Goal: Navigation & Orientation: Find specific page/section

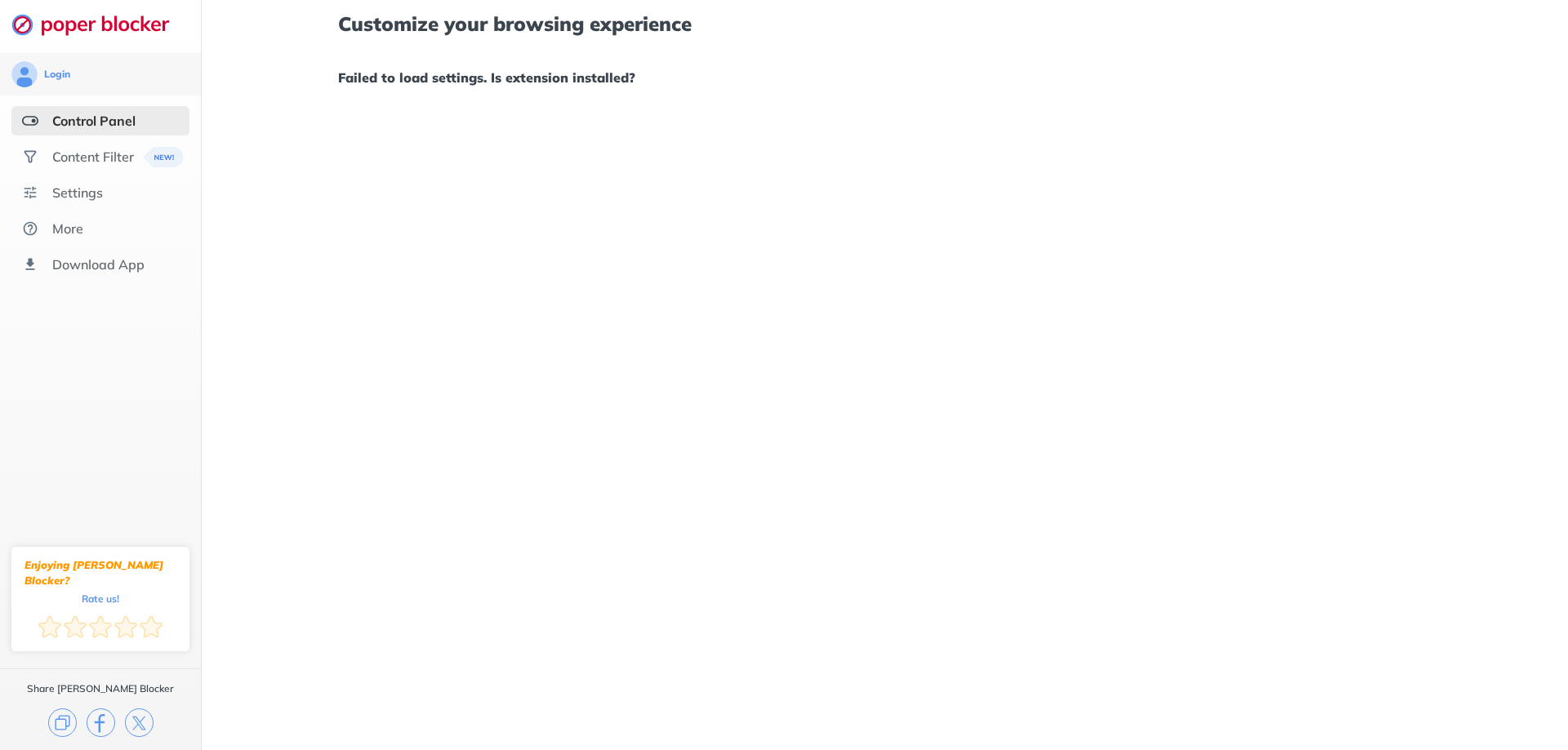
click at [118, 174] on ul "Control Panel Content Filter Settings More Download App" at bounding box center [100, 193] width 201 height 174
click at [120, 157] on div "Content Filter" at bounding box center [93, 157] width 82 height 17
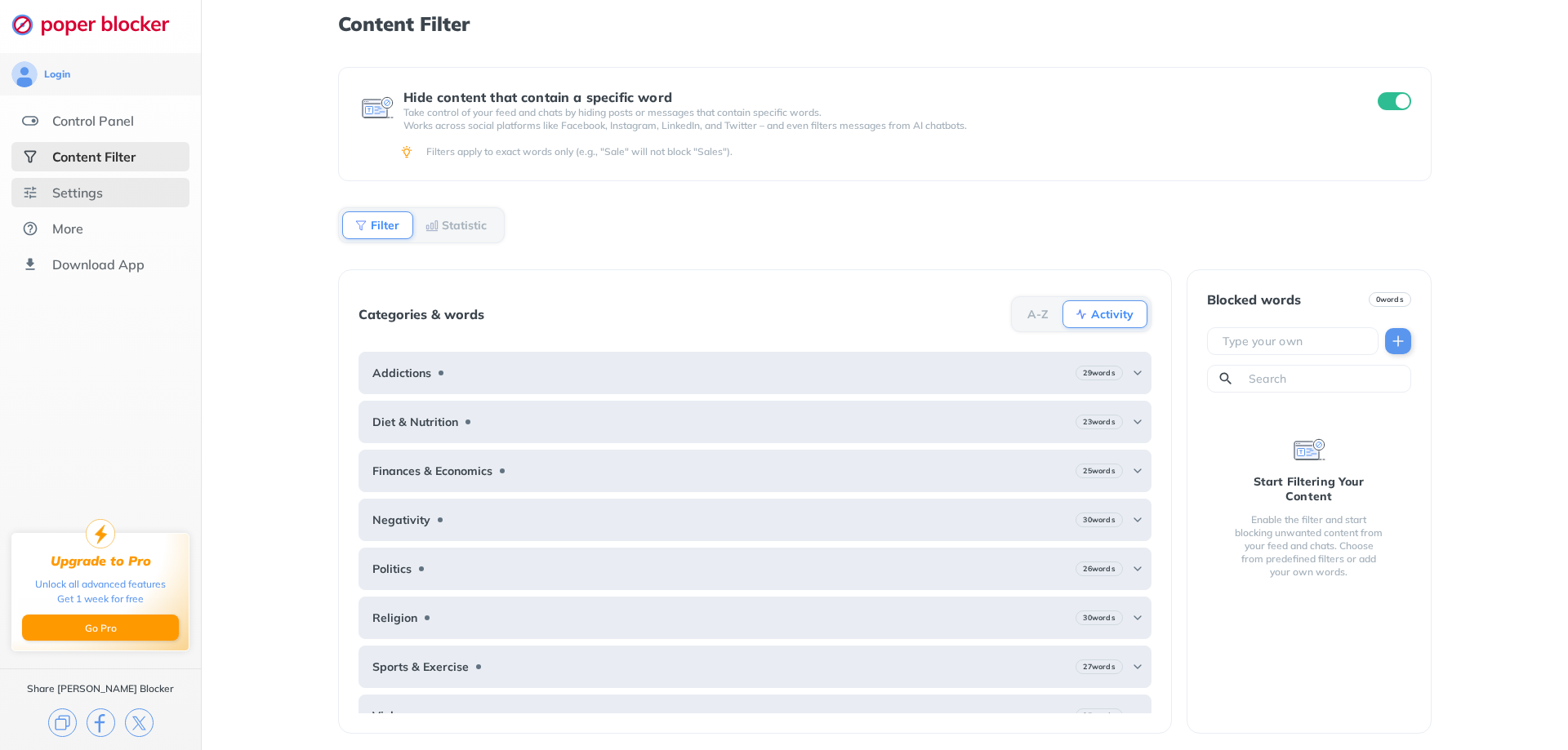
click at [98, 199] on div "Settings" at bounding box center [78, 193] width 51 height 17
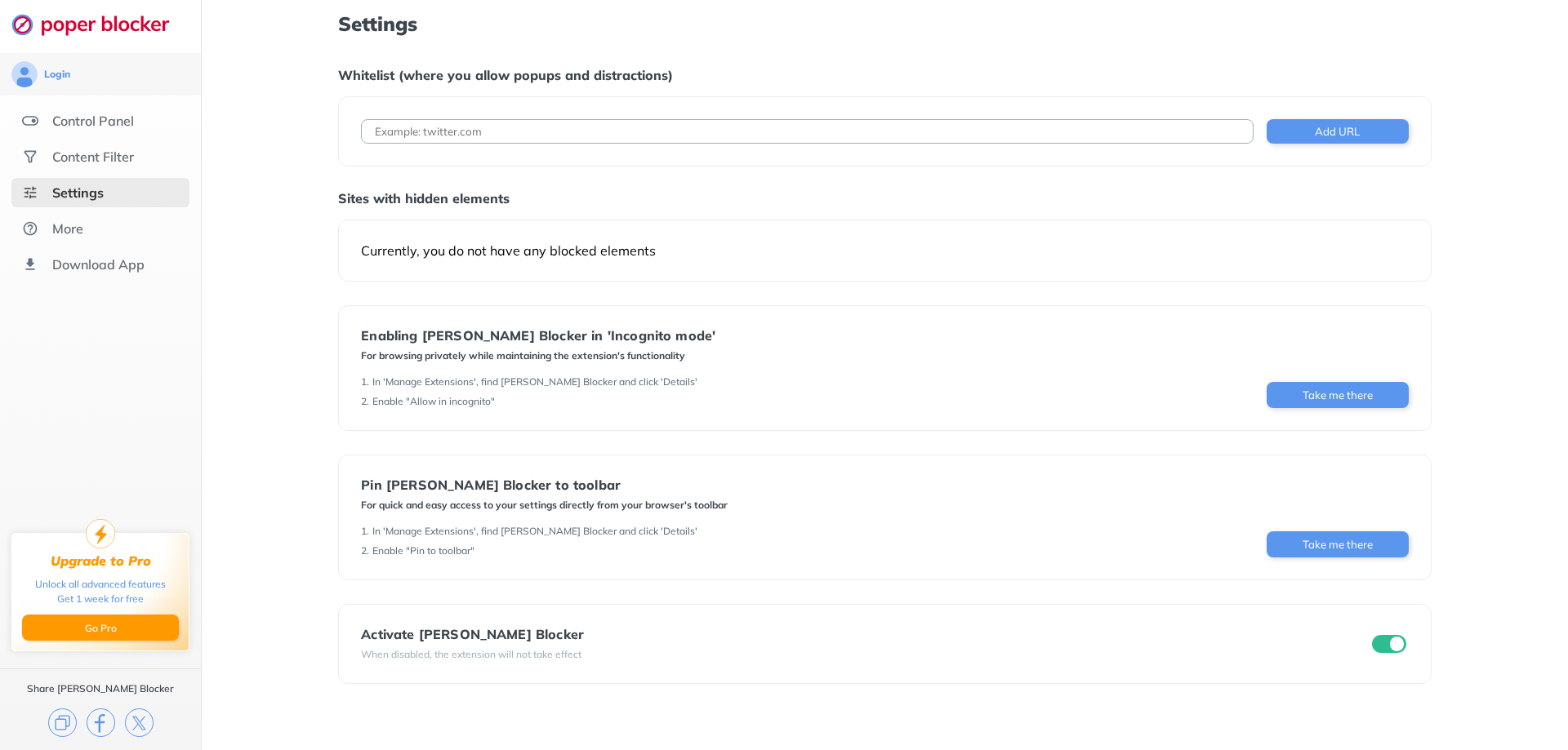
click at [270, 351] on div "Settings Whitelist (where you allow popups and distractions) Add URL Sites with…" at bounding box center [885, 375] width 1366 height 750
click at [132, 231] on div "More" at bounding box center [100, 228] width 178 height 29
